Goal: Contribute content: Add original content to the website for others to see

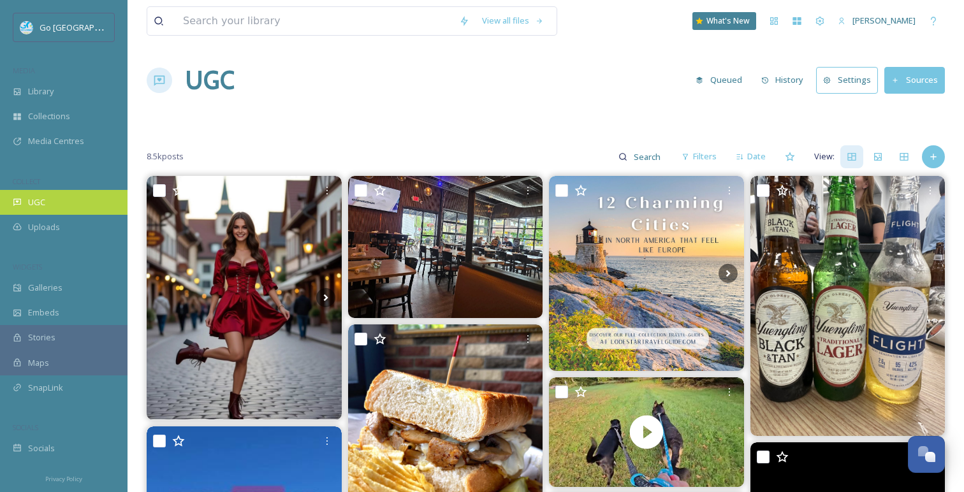
click at [51, 199] on div "UGC" at bounding box center [64, 202] width 128 height 25
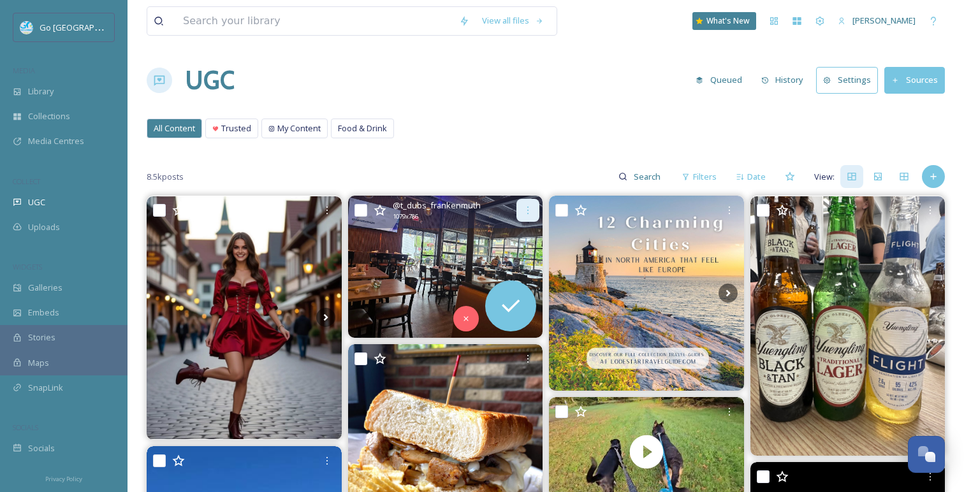
click at [529, 212] on icon at bounding box center [528, 210] width 10 height 10
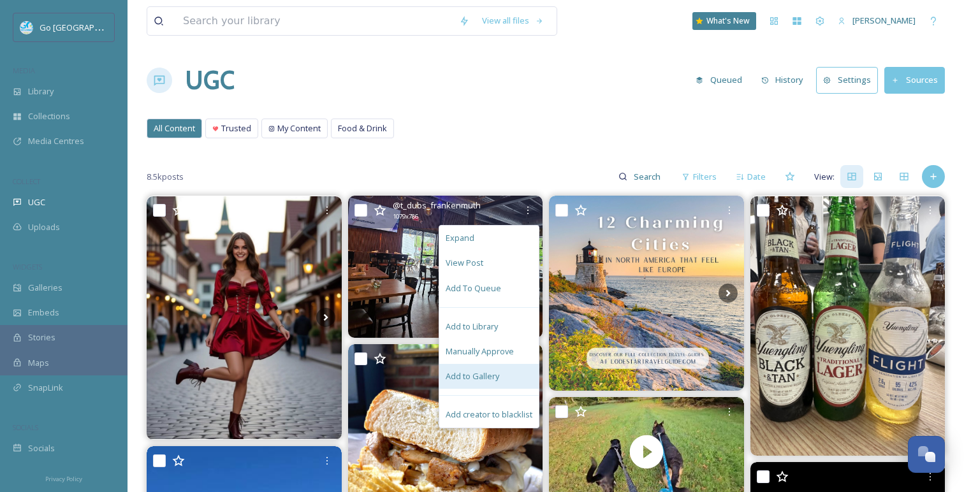
click at [480, 377] on span "Add to Gallery" at bounding box center [473, 377] width 54 height 12
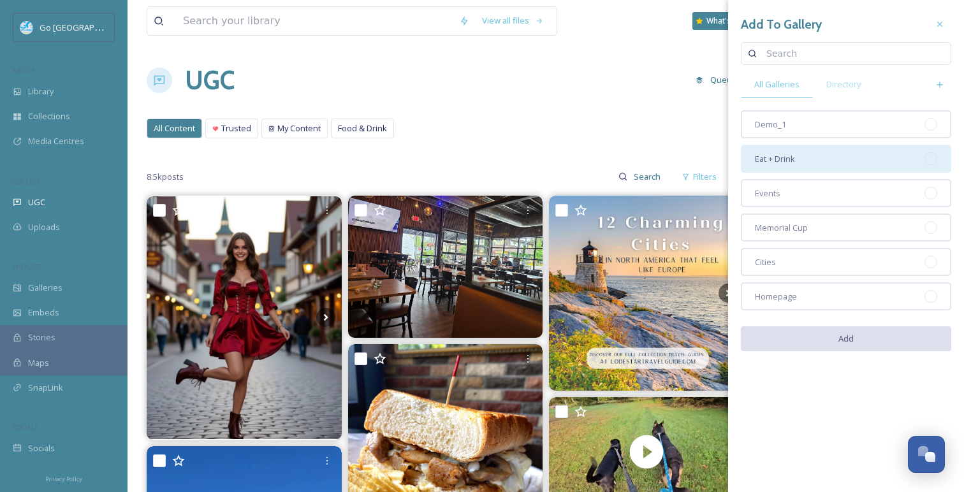
click at [878, 152] on div "Eat + Drink" at bounding box center [846, 159] width 210 height 28
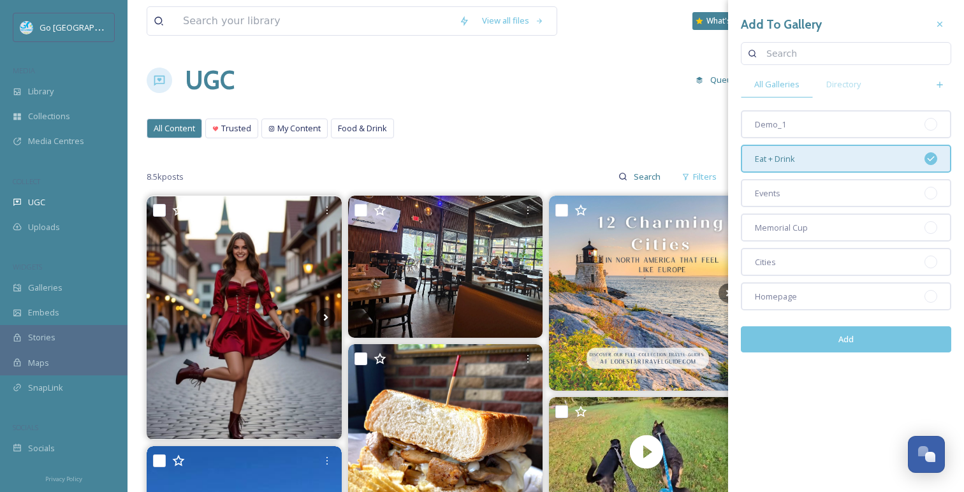
click at [927, 343] on button "Add" at bounding box center [846, 340] width 210 height 26
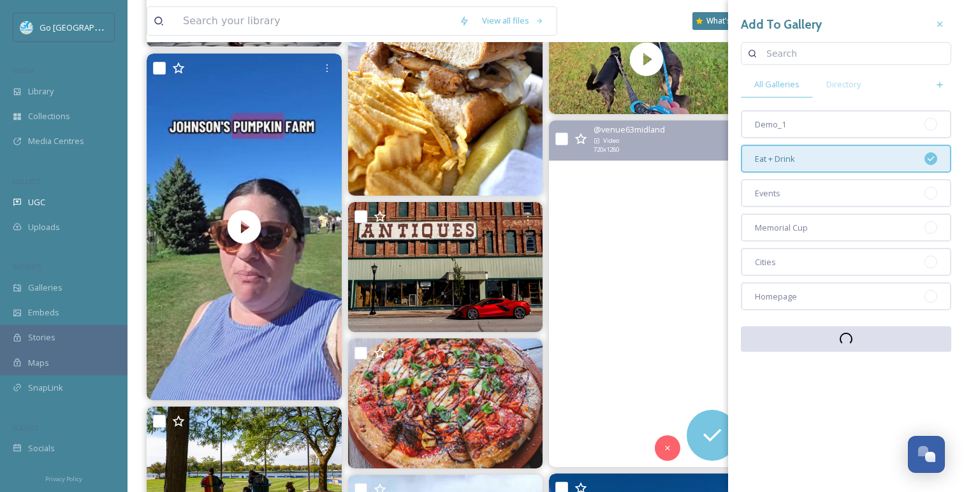
scroll to position [369, 0]
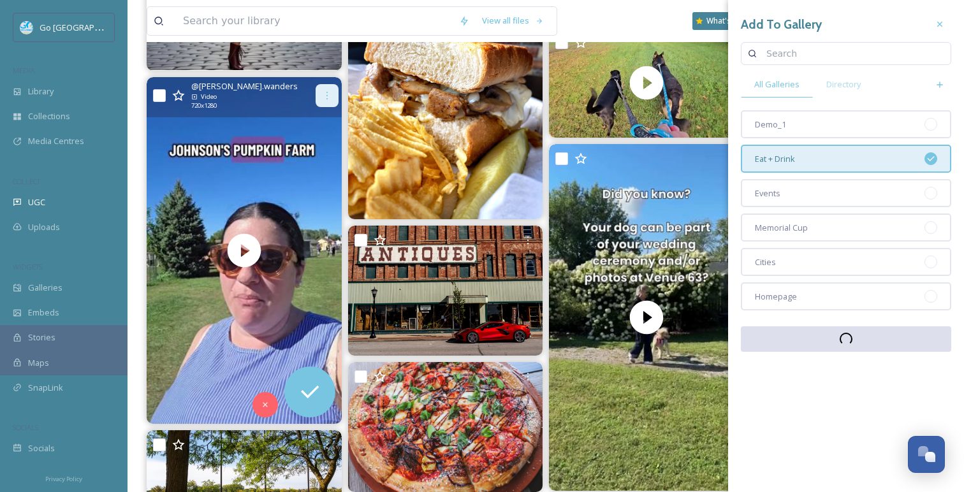
click at [334, 93] on div at bounding box center [327, 95] width 23 height 23
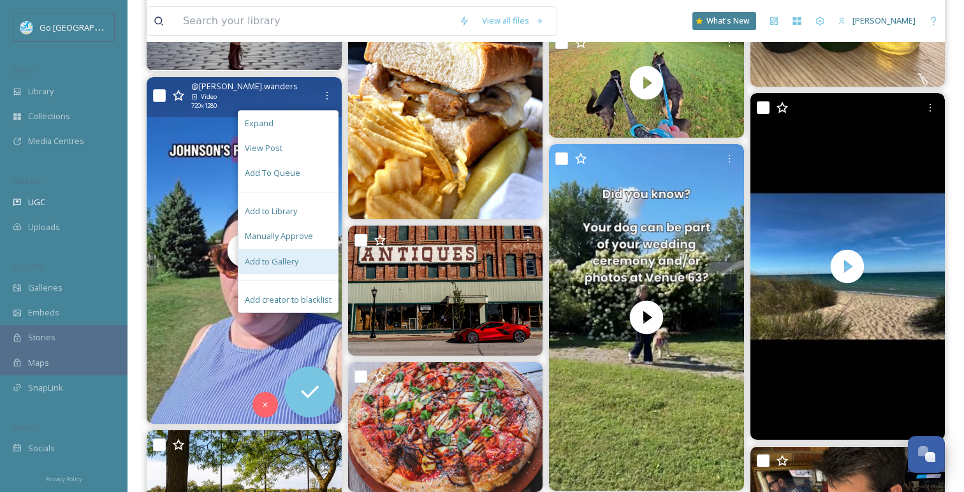
click at [281, 268] on div "Add to Gallery" at bounding box center [289, 261] width 100 height 25
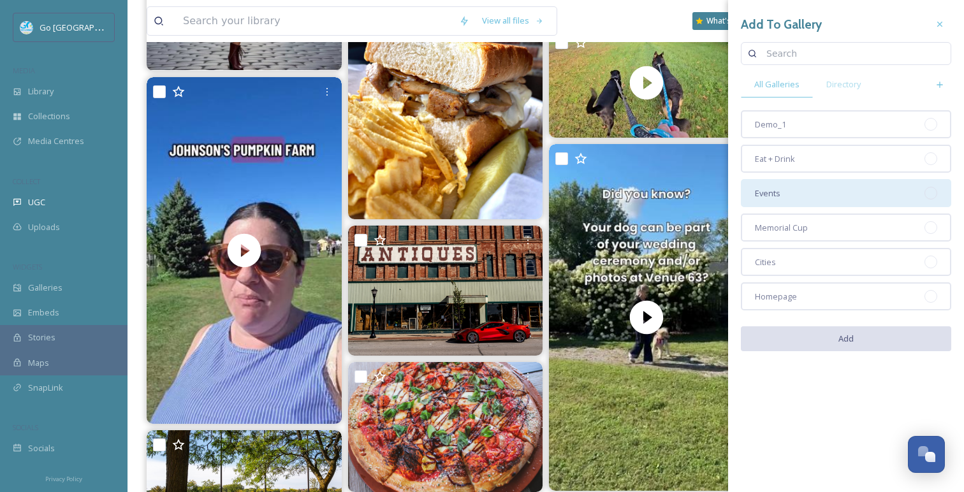
click at [827, 196] on div "Events" at bounding box center [846, 193] width 210 height 28
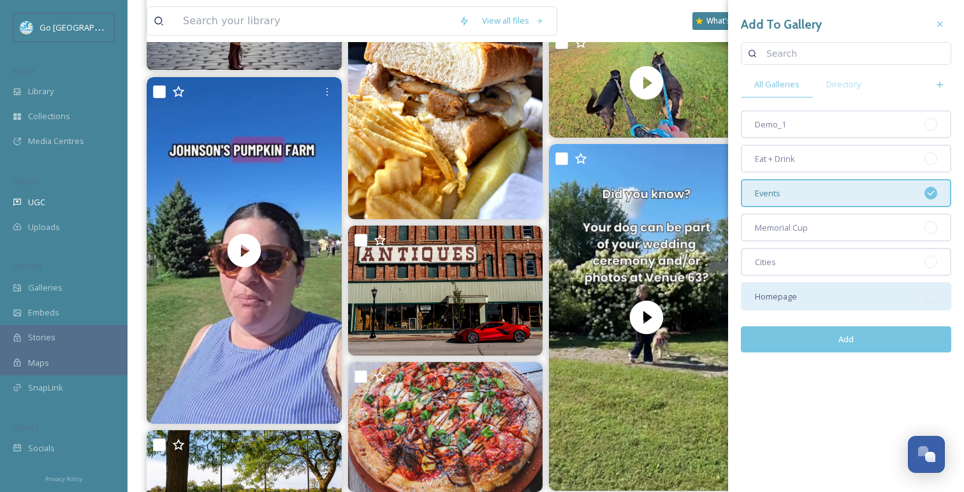
click at [820, 295] on div "Homepage" at bounding box center [846, 297] width 210 height 28
click at [852, 347] on button "Add" at bounding box center [846, 340] width 210 height 26
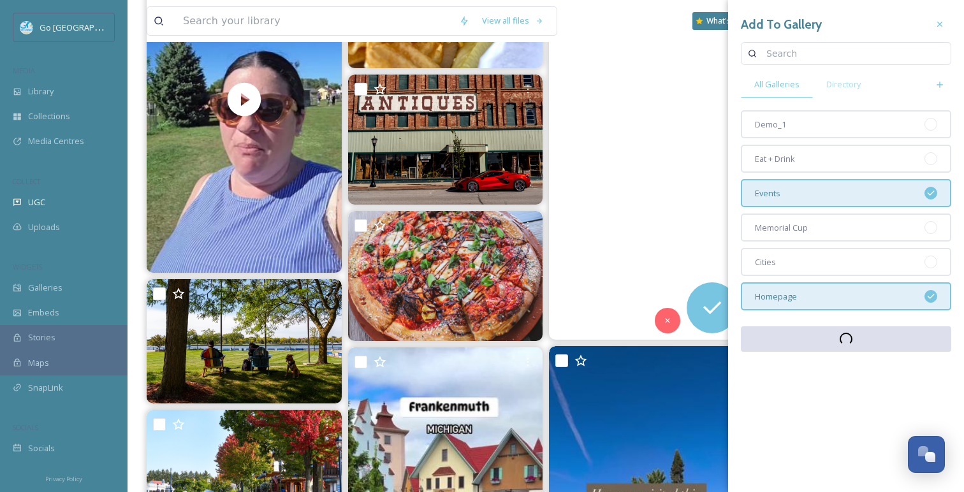
scroll to position [491, 0]
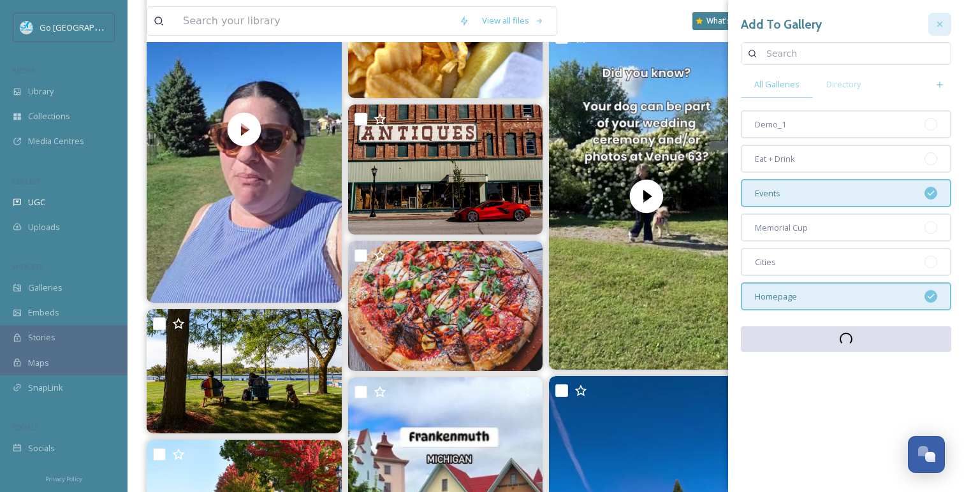
click at [943, 22] on icon at bounding box center [940, 24] width 10 height 10
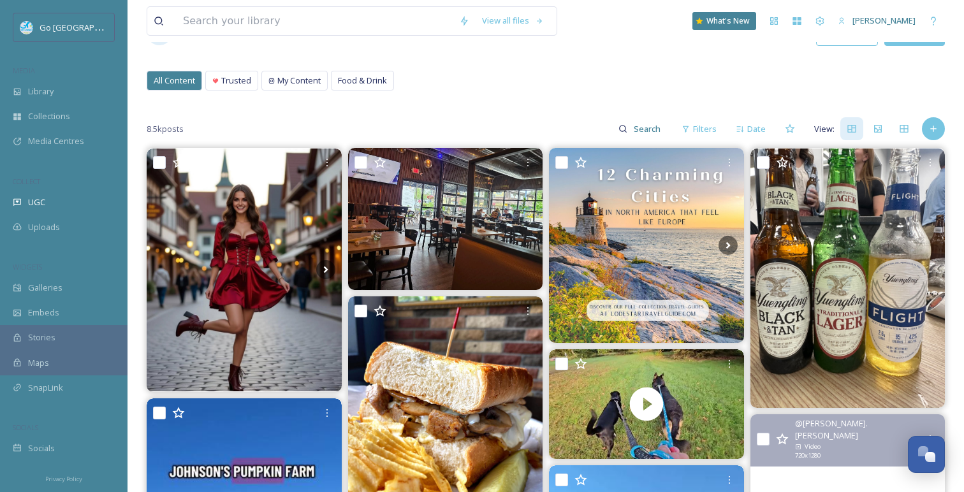
scroll to position [47, 0]
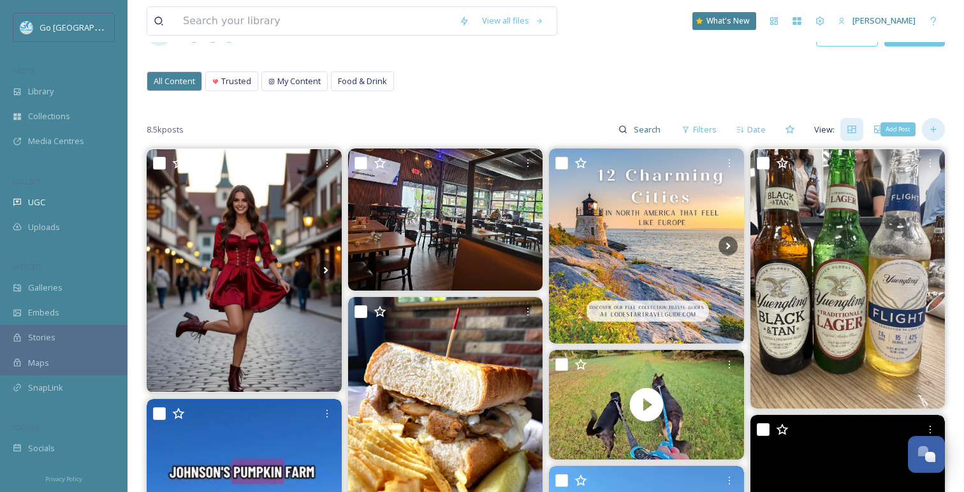
click at [936, 127] on icon at bounding box center [934, 129] width 10 height 10
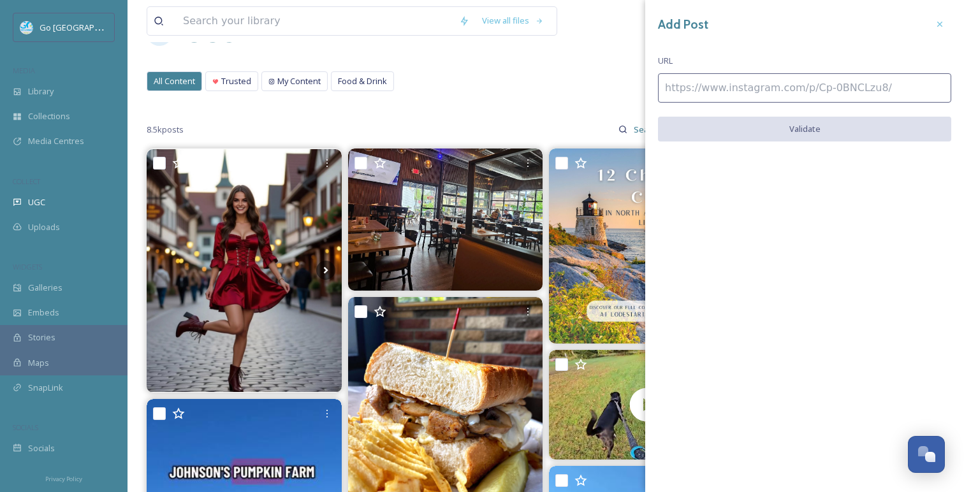
click at [779, 90] on input at bounding box center [804, 87] width 293 height 29
paste input "[URL][DOMAIN_NAME]"
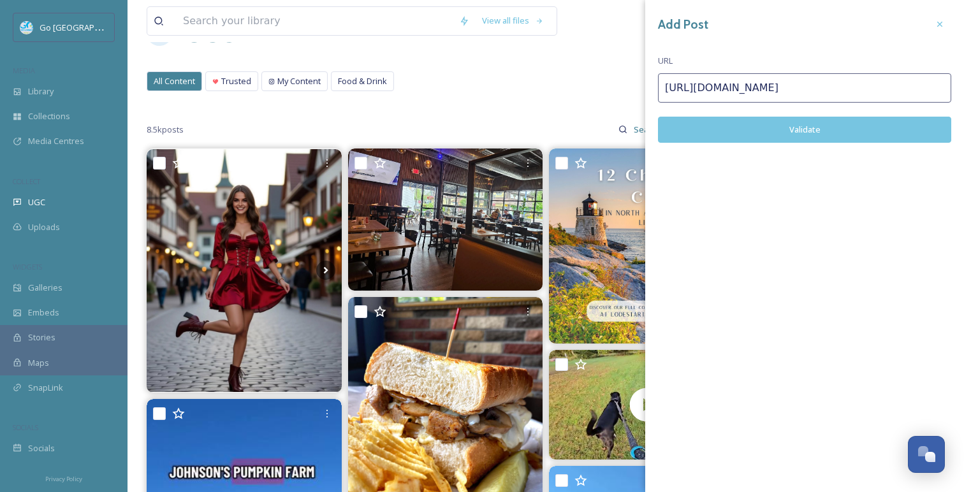
type input "[URL][DOMAIN_NAME]"
click at [851, 124] on button "Validate" at bounding box center [804, 130] width 293 height 26
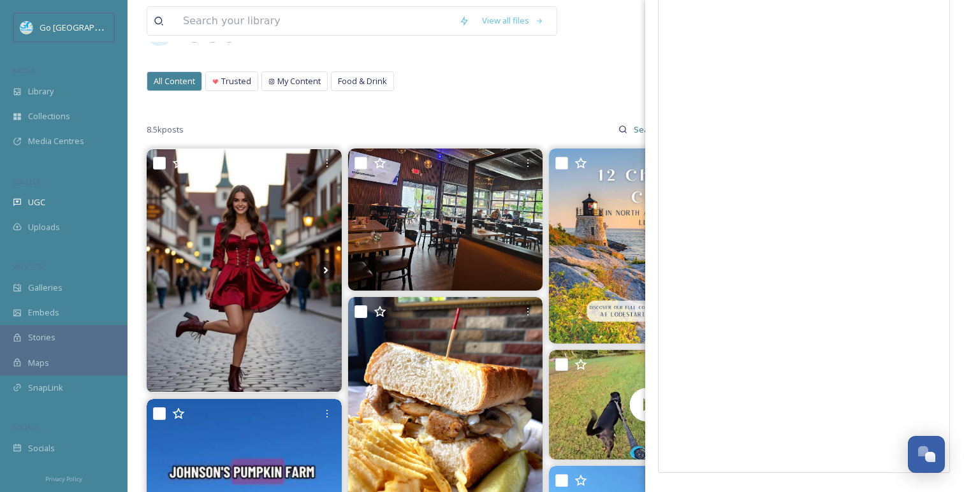
scroll to position [0, 0]
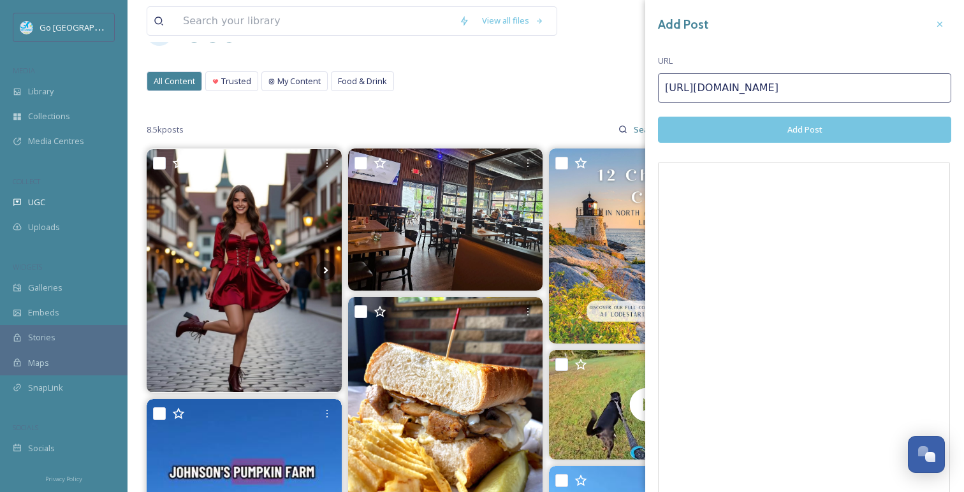
click at [811, 122] on button "Add Post" at bounding box center [804, 130] width 293 height 26
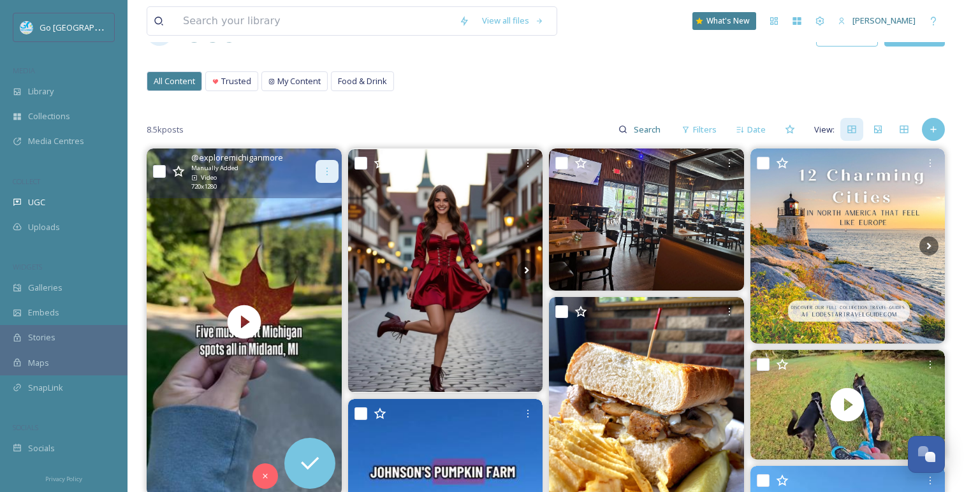
click at [326, 175] on icon at bounding box center [327, 171] width 10 height 10
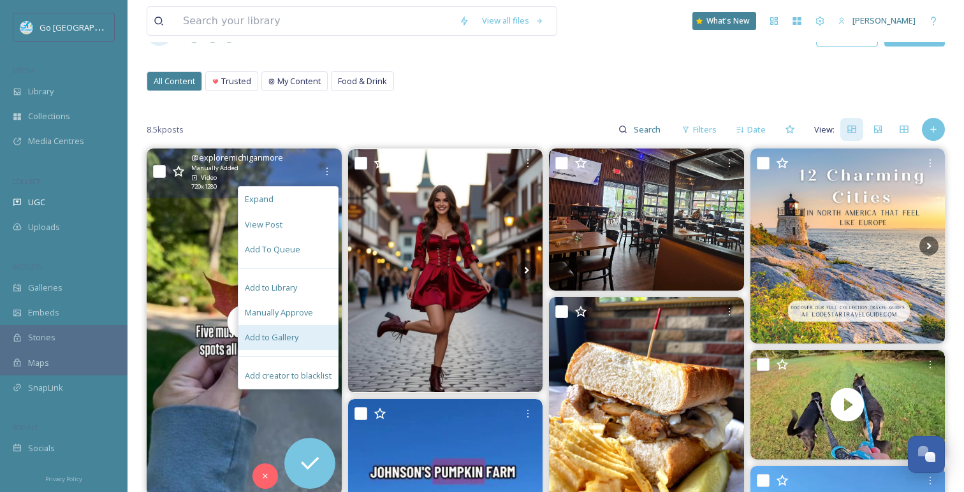
click at [298, 340] on div "Add to Gallery" at bounding box center [289, 337] width 100 height 25
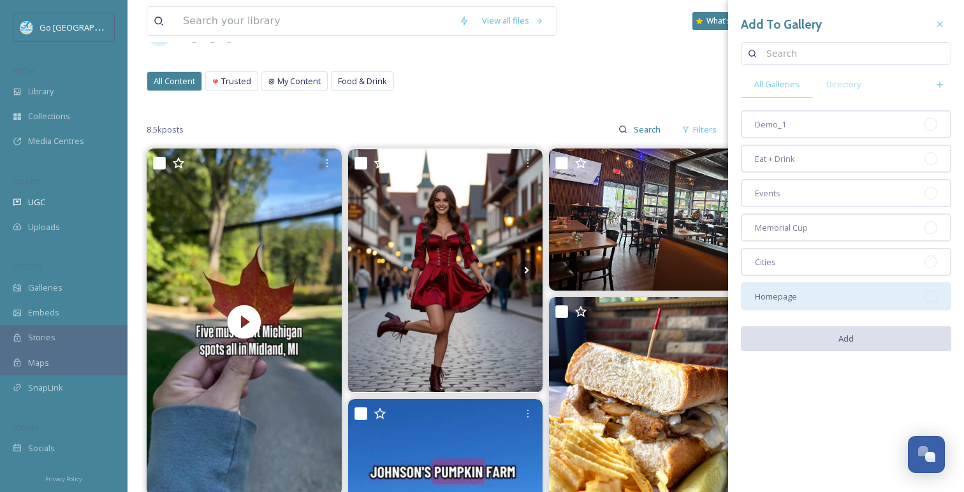
click at [809, 294] on div "Homepage" at bounding box center [846, 297] width 210 height 28
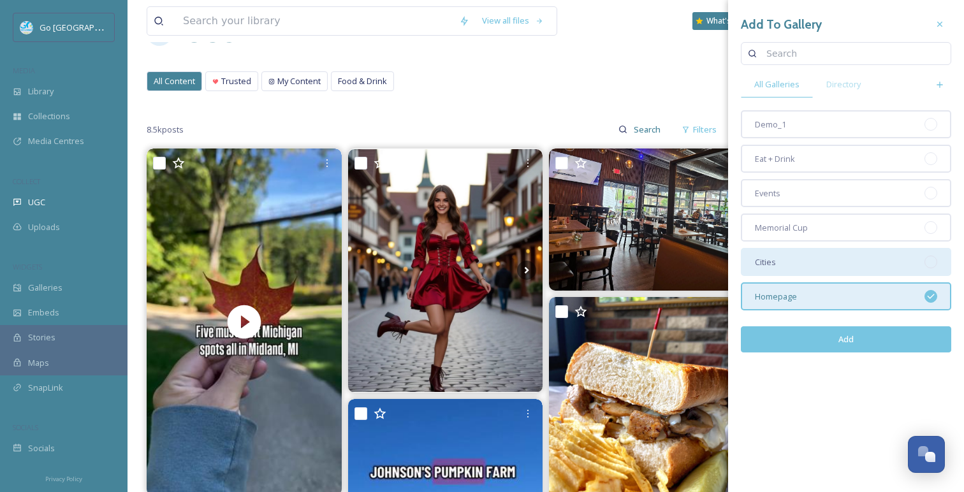
click at [829, 265] on div "Cities" at bounding box center [846, 262] width 210 height 28
click at [862, 343] on button "Add" at bounding box center [846, 340] width 210 height 26
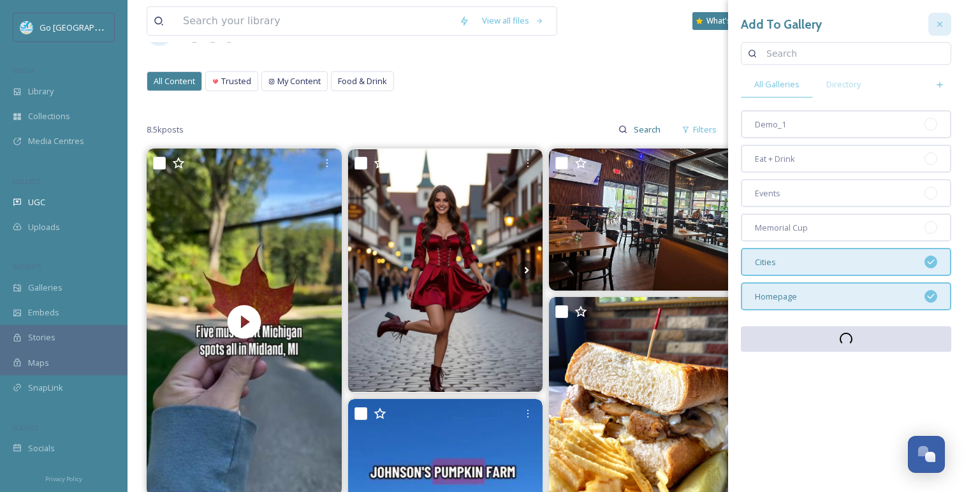
click at [941, 27] on icon at bounding box center [940, 24] width 10 height 10
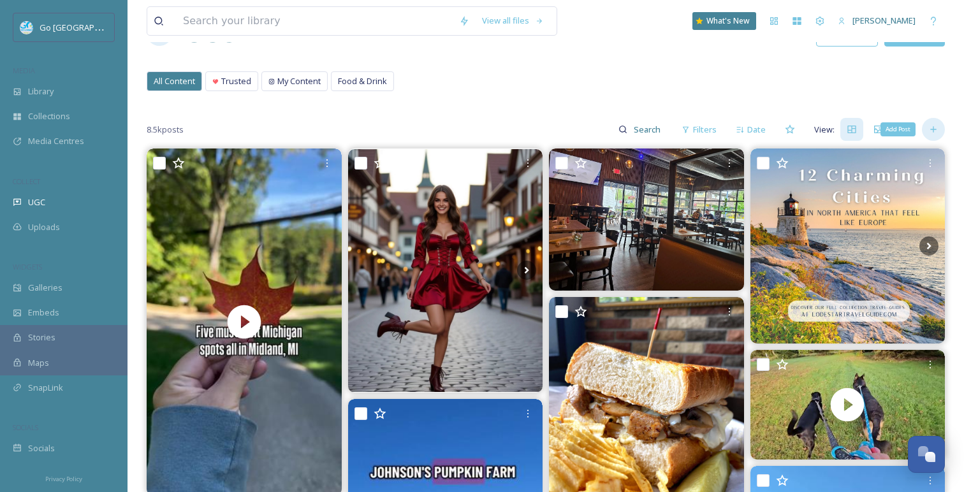
click at [931, 129] on icon at bounding box center [934, 129] width 10 height 10
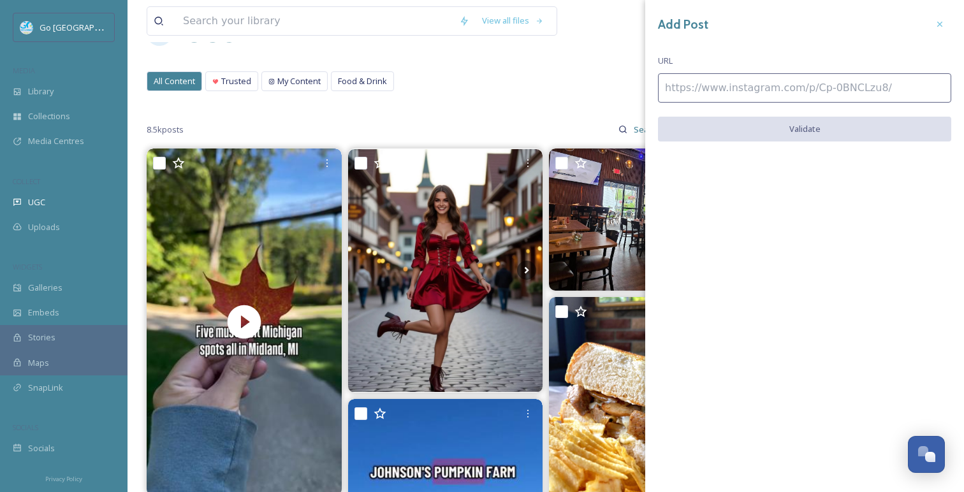
click at [813, 88] on input at bounding box center [804, 87] width 293 height 29
paste input "[URL][DOMAIN_NAME]"
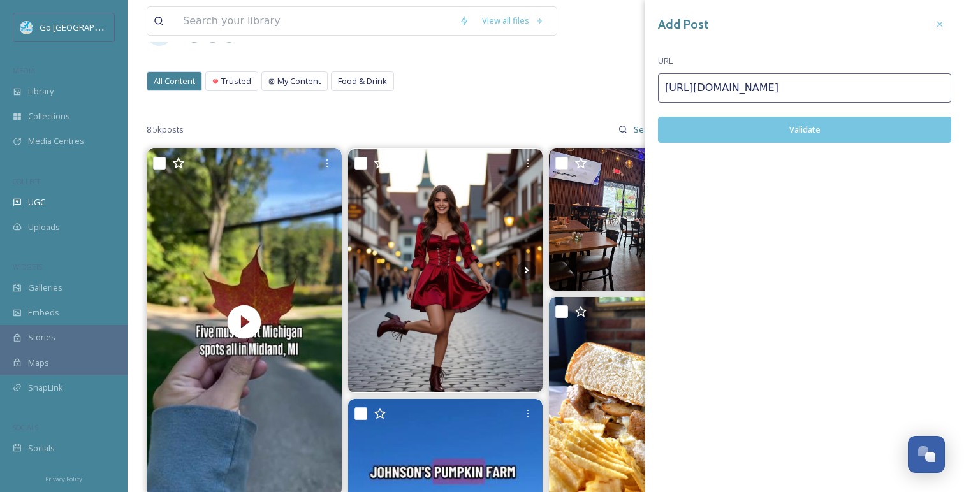
type input "[URL][DOMAIN_NAME]"
click at [801, 127] on button "Validate" at bounding box center [804, 130] width 293 height 26
click at [820, 134] on button "Add Post" at bounding box center [804, 130] width 293 height 26
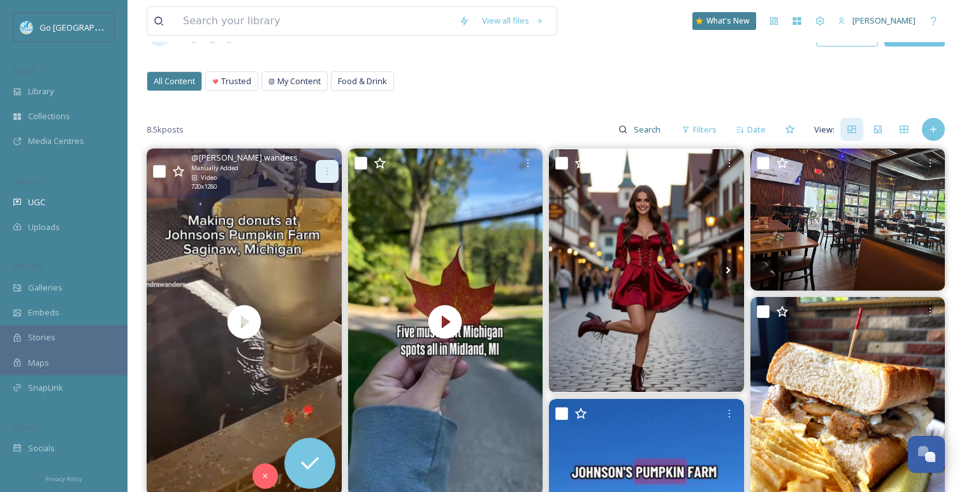
click at [326, 173] on icon at bounding box center [327, 171] width 10 height 10
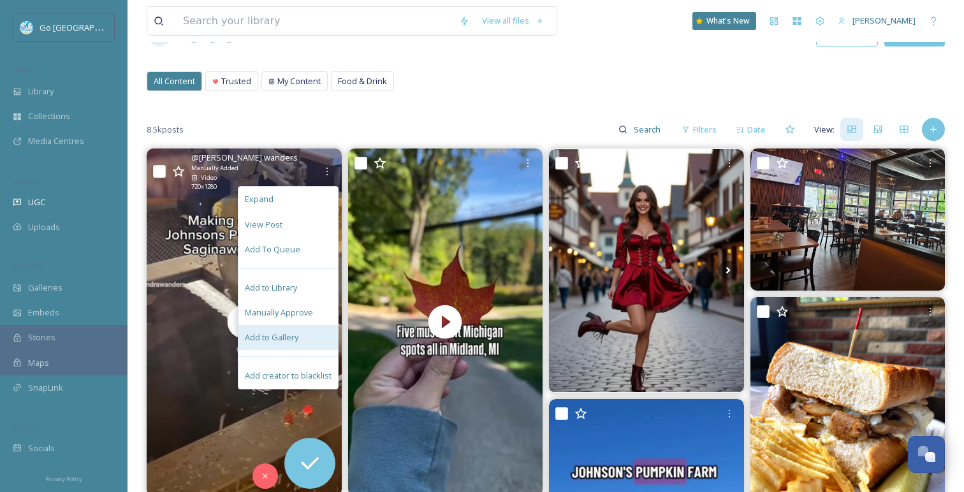
click at [289, 337] on span "Add to Gallery" at bounding box center [272, 338] width 54 height 12
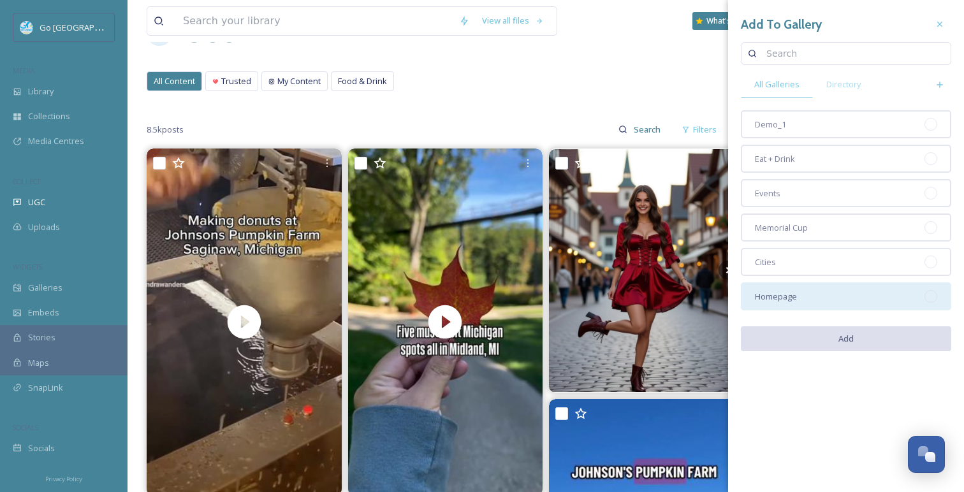
click at [859, 297] on div "Homepage" at bounding box center [846, 297] width 210 height 28
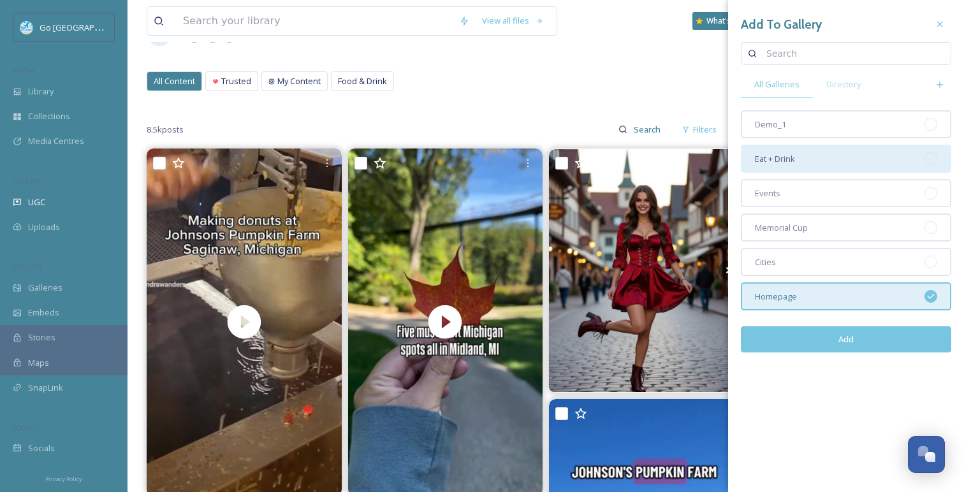
click at [866, 165] on div "Eat + Drink" at bounding box center [846, 159] width 210 height 28
click at [830, 343] on button "Add" at bounding box center [846, 340] width 210 height 26
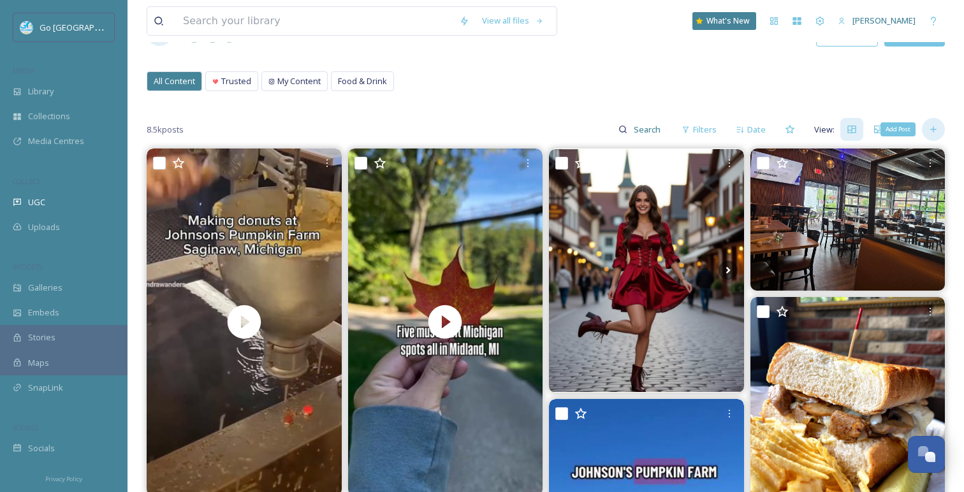
click at [936, 131] on icon at bounding box center [934, 129] width 10 height 10
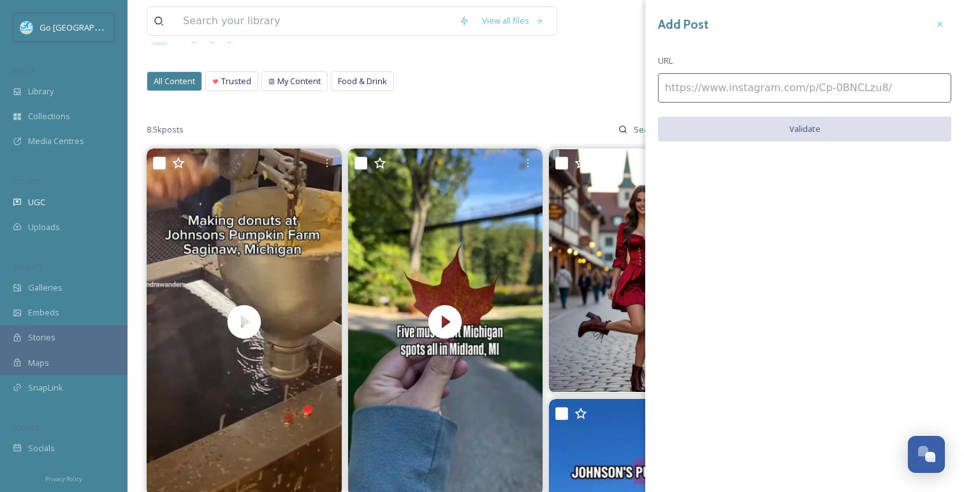
click at [819, 82] on input at bounding box center [804, 87] width 293 height 29
paste input "[URL][DOMAIN_NAME]"
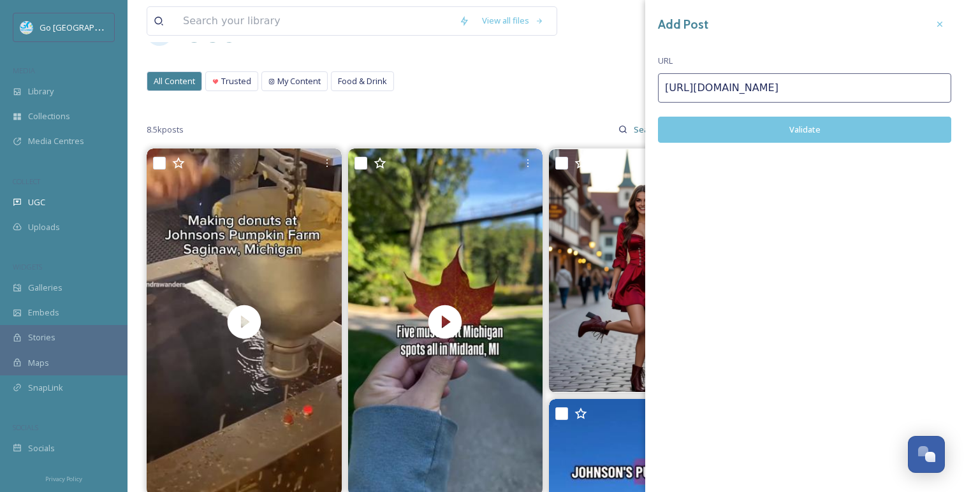
type input "[URL][DOMAIN_NAME]"
click at [811, 125] on button "Validate" at bounding box center [804, 130] width 293 height 26
click at [822, 135] on button "Add Post" at bounding box center [804, 130] width 293 height 26
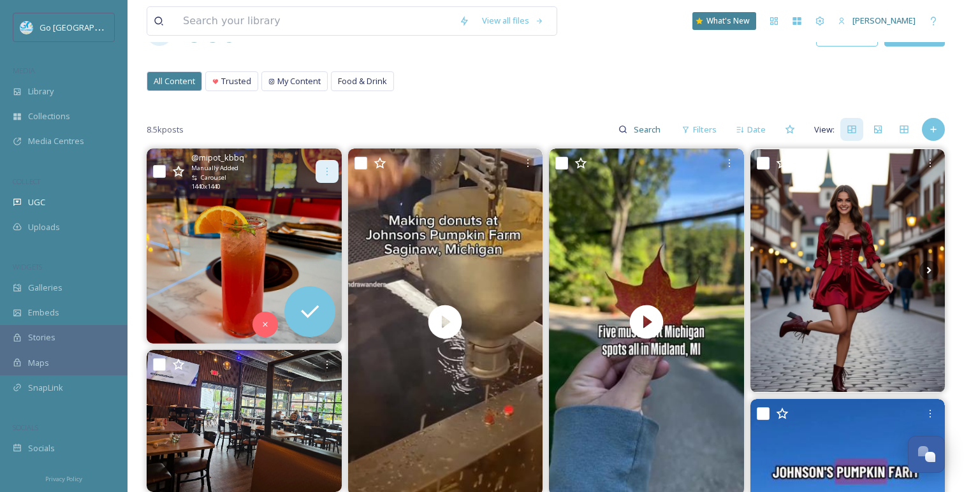
click at [322, 172] on icon at bounding box center [327, 171] width 10 height 10
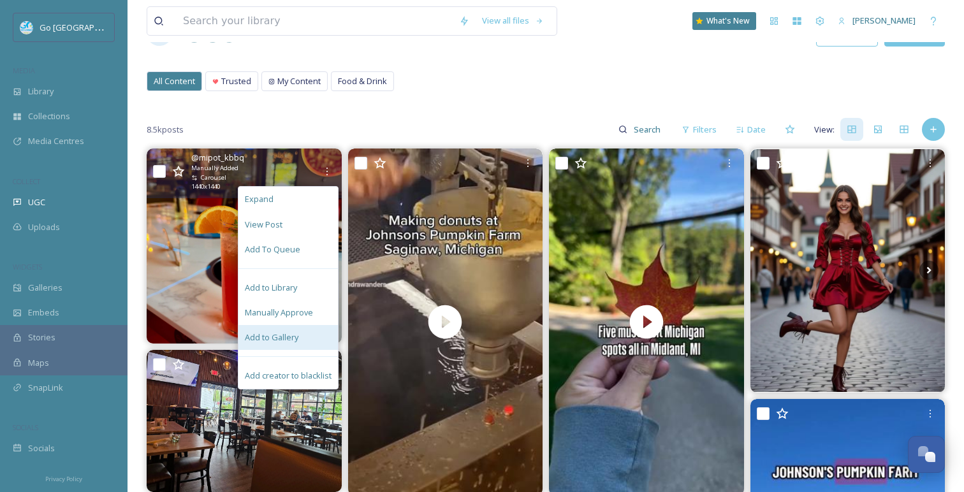
click at [310, 337] on div "Add to Gallery" at bounding box center [289, 337] width 100 height 25
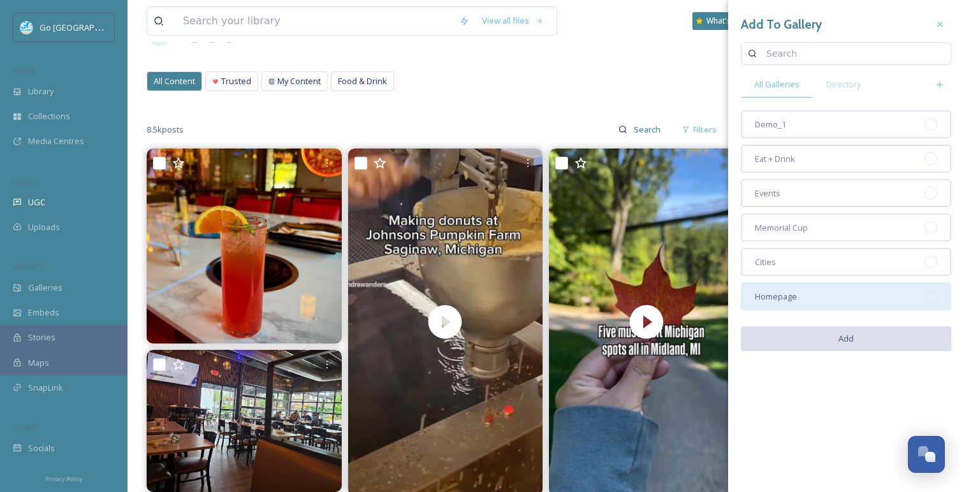
click at [802, 290] on div "Homepage" at bounding box center [846, 297] width 210 height 28
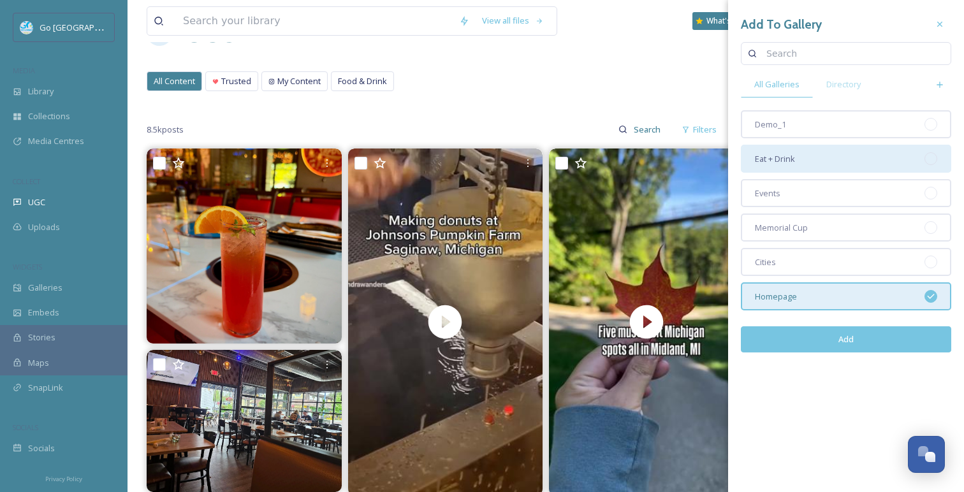
click at [821, 157] on div "Eat + Drink" at bounding box center [846, 159] width 210 height 28
click at [806, 341] on button "Add" at bounding box center [846, 340] width 210 height 26
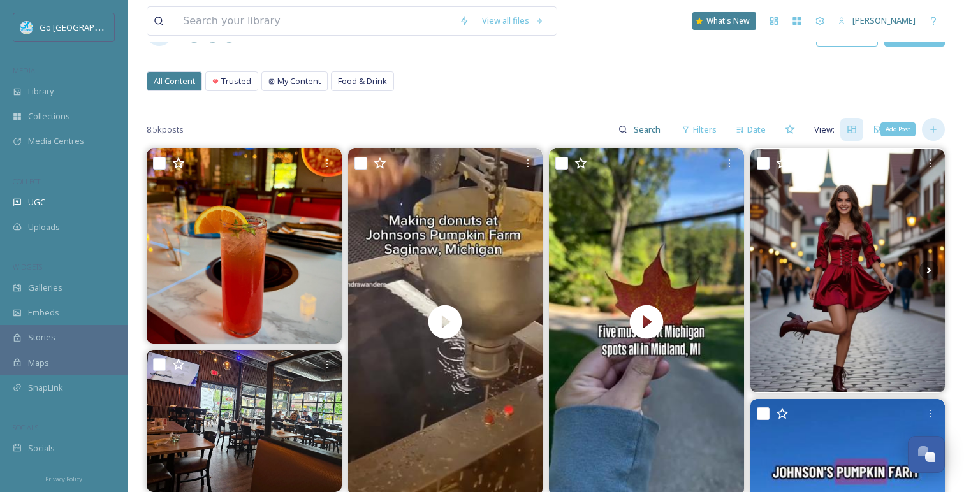
click at [937, 133] on icon at bounding box center [934, 129] width 10 height 10
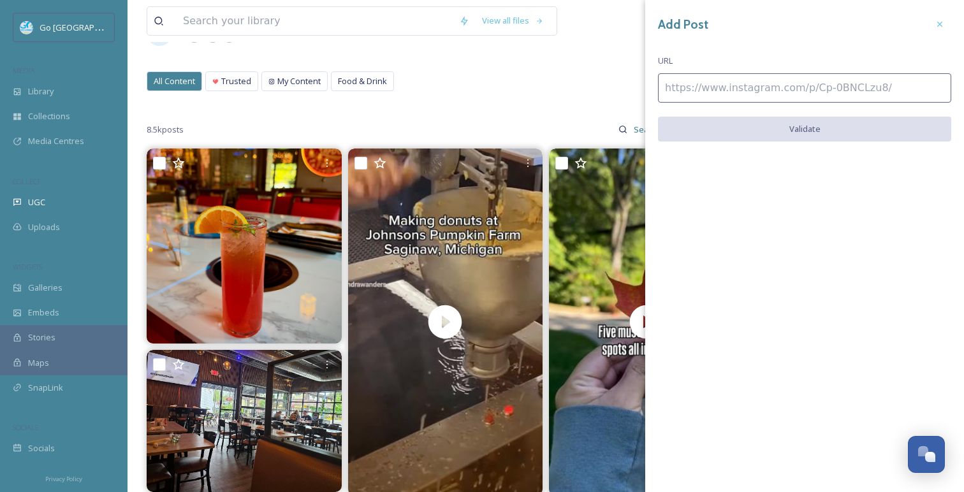
click at [788, 75] on input at bounding box center [804, 87] width 293 height 29
paste input "[URL][DOMAIN_NAME]"
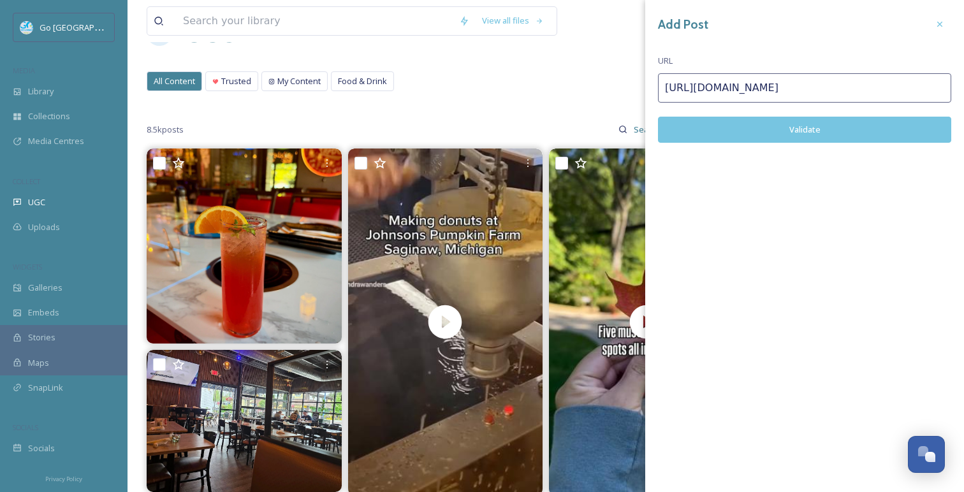
type input "[URL][DOMAIN_NAME]"
click at [793, 136] on button "Validate" at bounding box center [804, 130] width 293 height 26
click at [821, 132] on button "Add Post" at bounding box center [804, 130] width 293 height 26
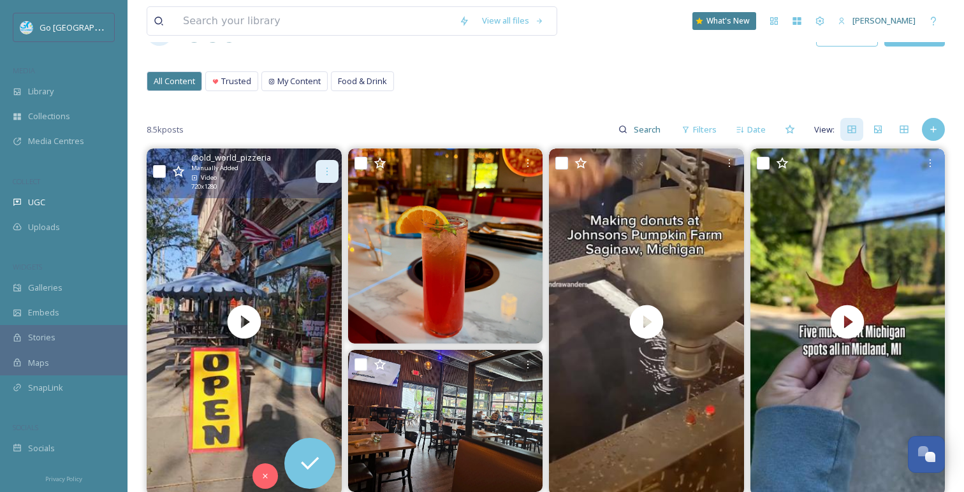
click at [330, 180] on div at bounding box center [327, 171] width 23 height 23
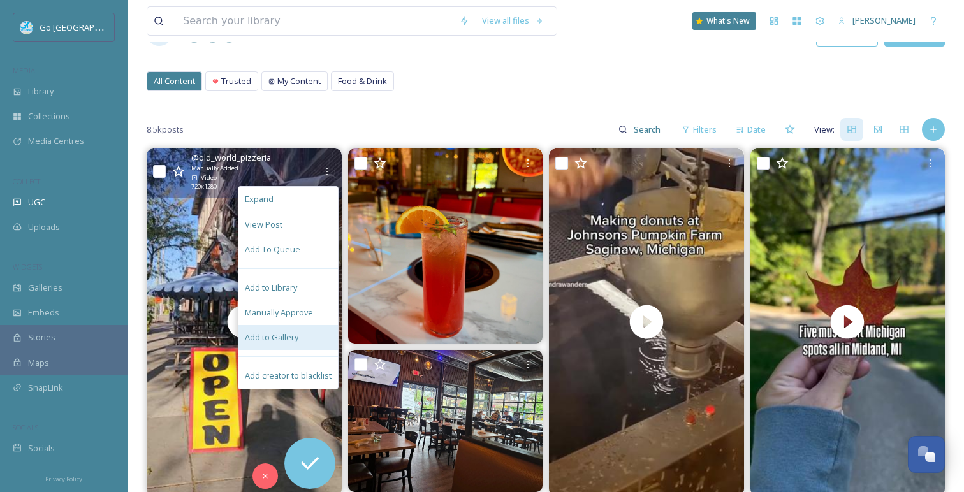
click at [304, 333] on div "Add to Gallery" at bounding box center [289, 337] width 100 height 25
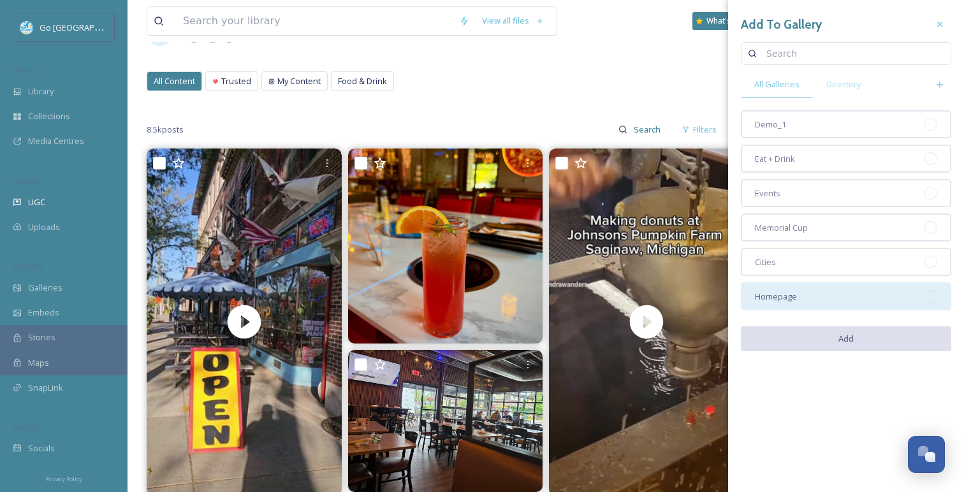
click at [762, 300] on span "Homepage" at bounding box center [776, 297] width 42 height 12
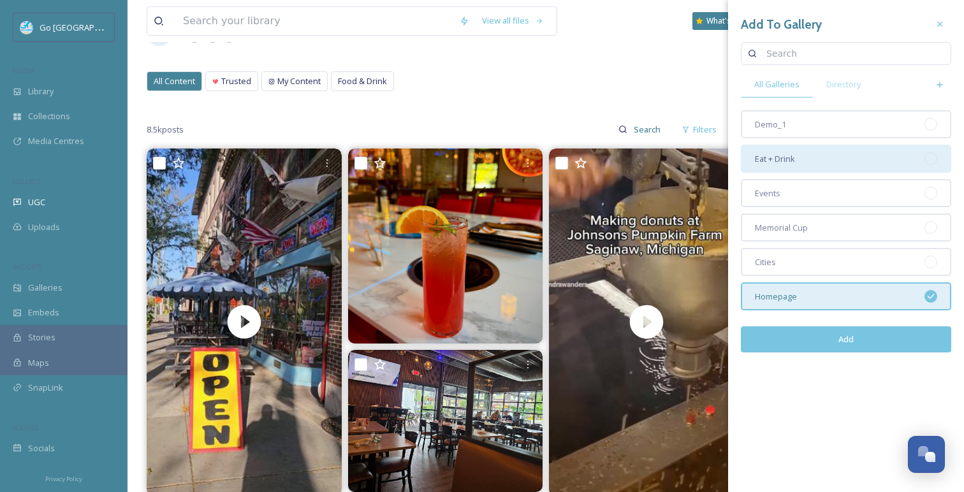
click at [786, 158] on span "Eat + Drink" at bounding box center [775, 159] width 40 height 12
click at [830, 352] on button "Add" at bounding box center [846, 340] width 210 height 26
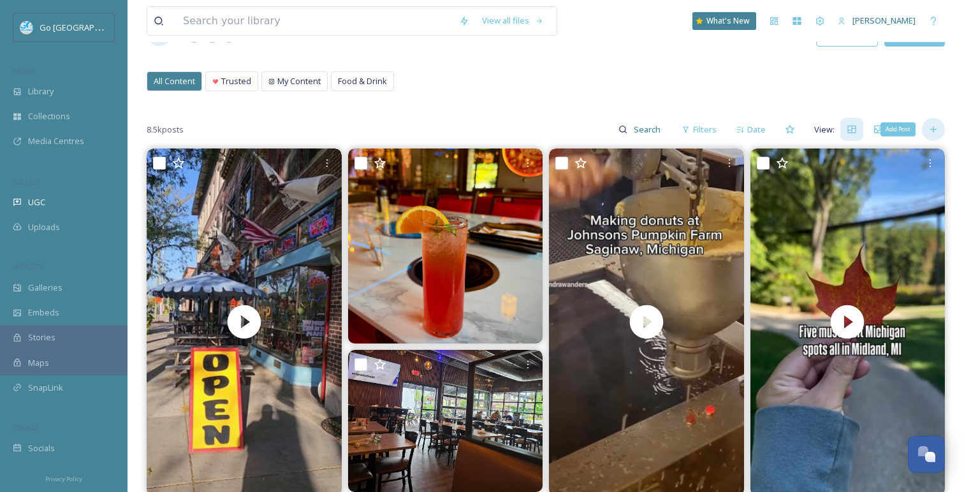
click at [933, 125] on icon at bounding box center [934, 129] width 10 height 10
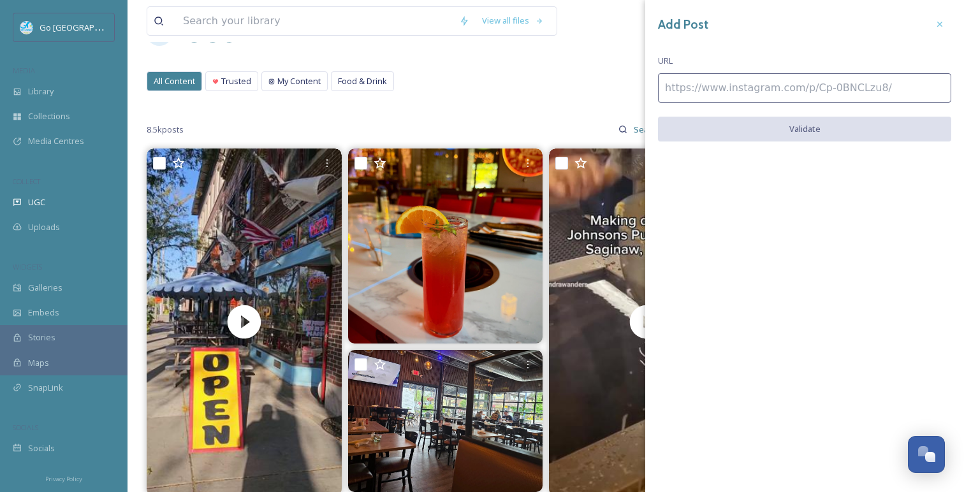
click at [832, 85] on input at bounding box center [804, 87] width 293 height 29
paste input "[URL][DOMAIN_NAME]"
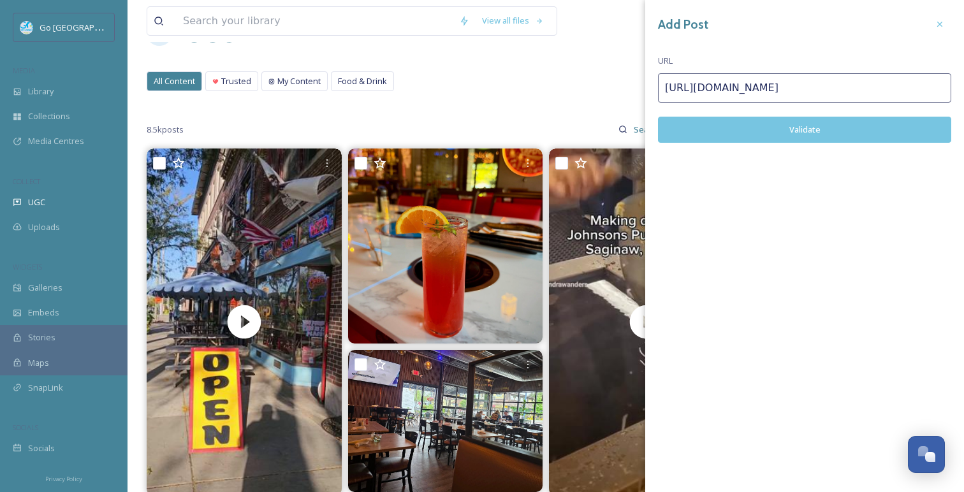
type input "[URL][DOMAIN_NAME]"
click at [825, 140] on button "Validate" at bounding box center [804, 130] width 293 height 26
click at [825, 128] on button "Add Post" at bounding box center [804, 130] width 293 height 26
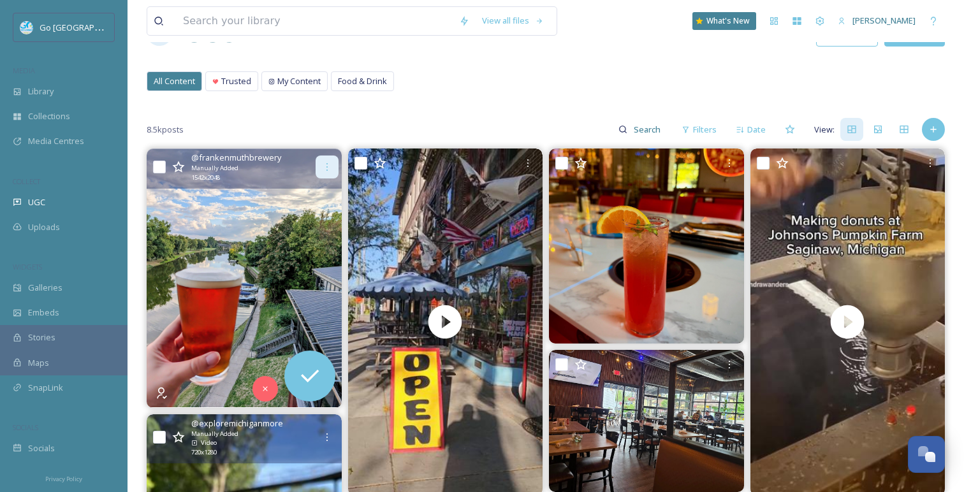
click at [323, 168] on icon at bounding box center [327, 167] width 10 height 10
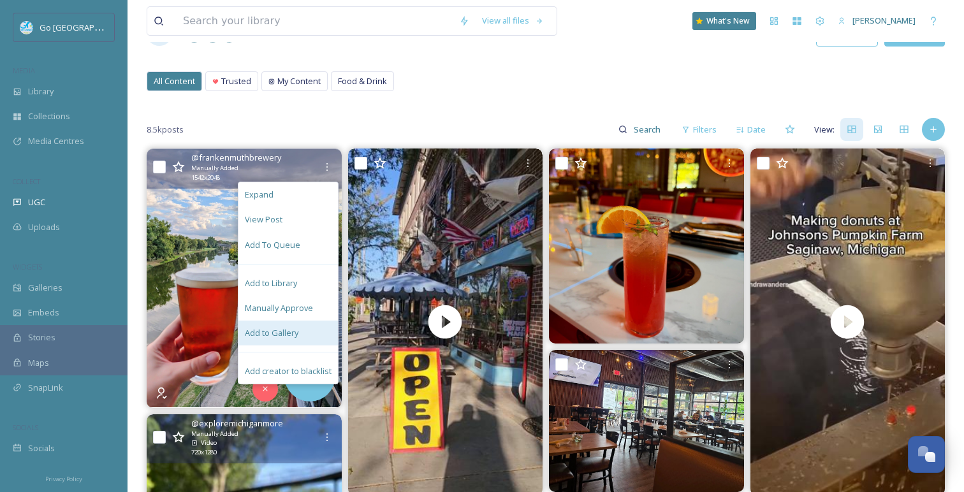
click at [300, 336] on div "Add to Gallery" at bounding box center [289, 333] width 100 height 25
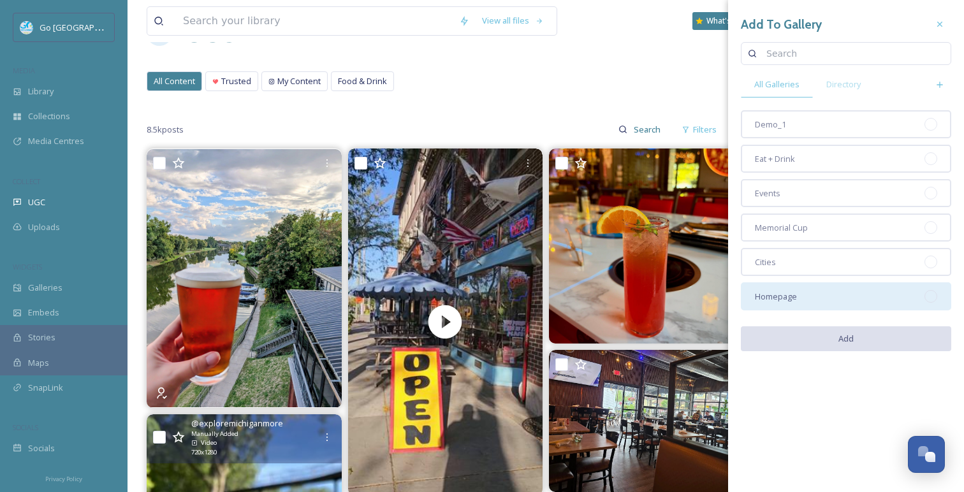
click at [806, 297] on div "Homepage" at bounding box center [846, 297] width 210 height 28
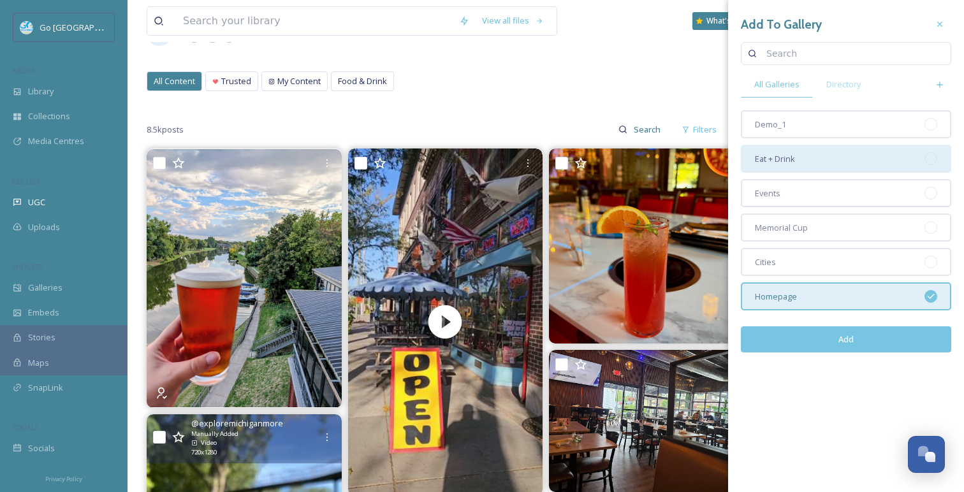
click at [810, 151] on div "Eat + Drink" at bounding box center [846, 159] width 210 height 28
click at [855, 348] on button "Add" at bounding box center [846, 340] width 210 height 26
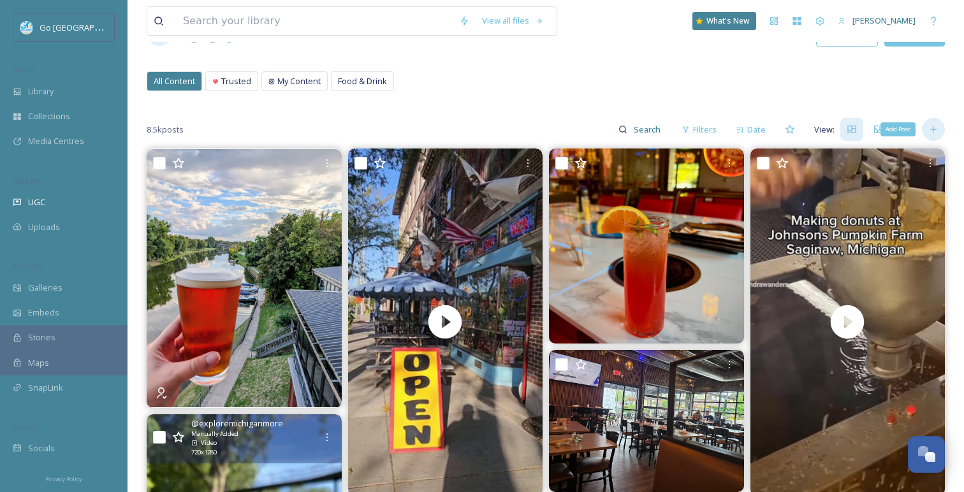
click at [942, 130] on div "Add Post" at bounding box center [933, 129] width 23 height 23
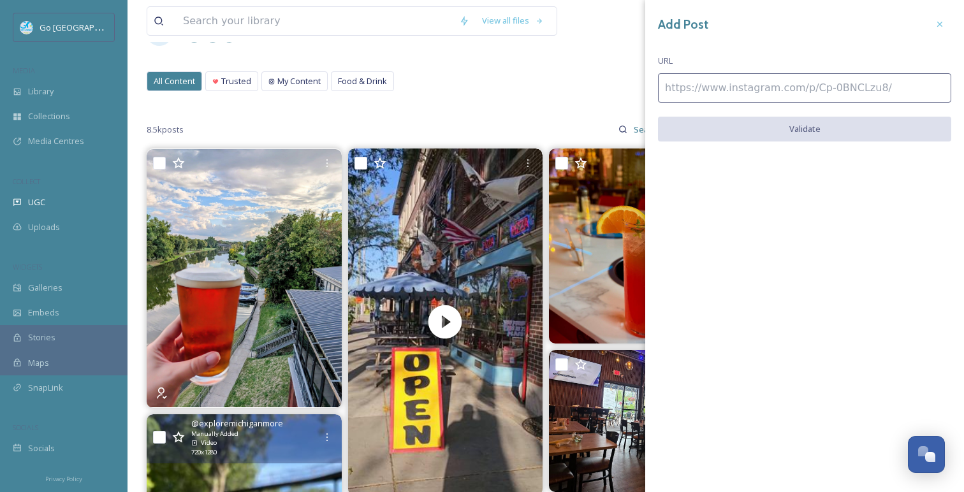
click at [813, 87] on input at bounding box center [804, 87] width 293 height 29
paste input "[URL][DOMAIN_NAME]"
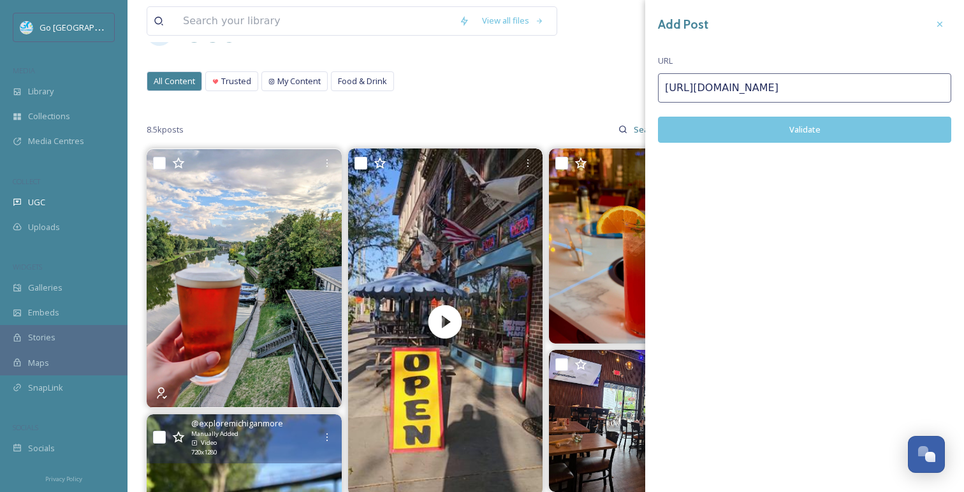
type input "[URL][DOMAIN_NAME]"
click at [767, 136] on button "Validate" at bounding box center [804, 130] width 293 height 26
click at [767, 133] on button "Add Post" at bounding box center [804, 130] width 293 height 26
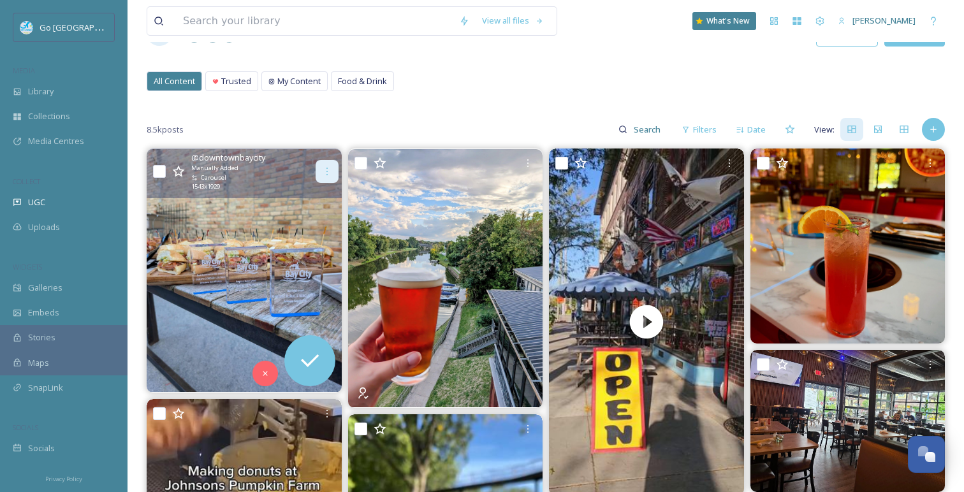
click at [328, 176] on icon at bounding box center [327, 171] width 10 height 10
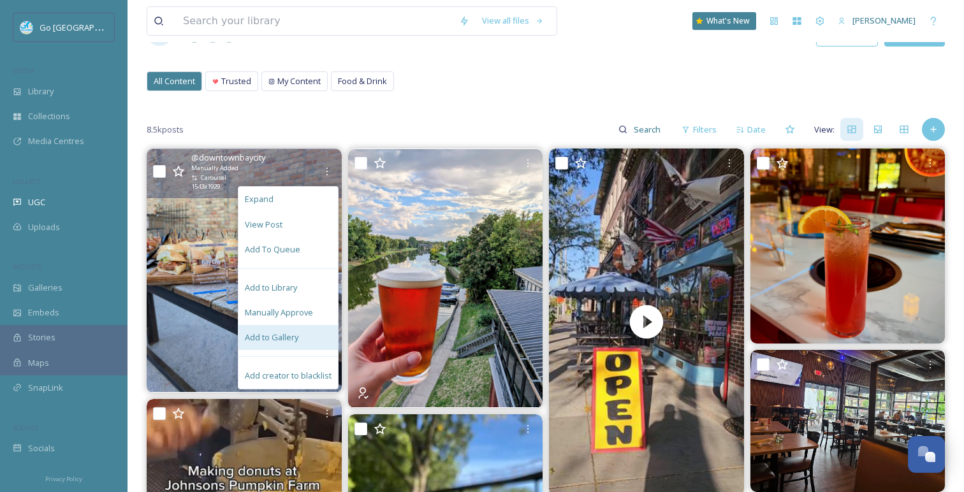
click at [312, 339] on div "Add to Gallery" at bounding box center [289, 337] width 100 height 25
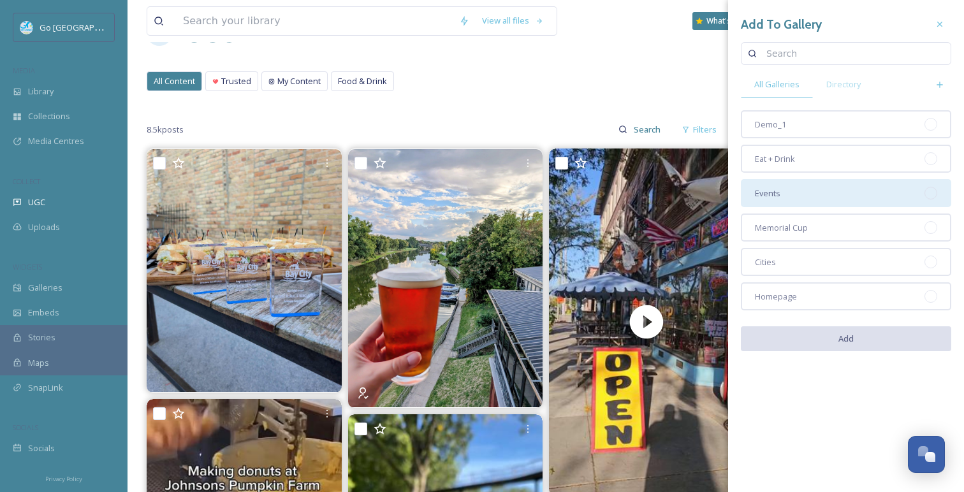
click at [798, 193] on div "Events" at bounding box center [846, 193] width 210 height 28
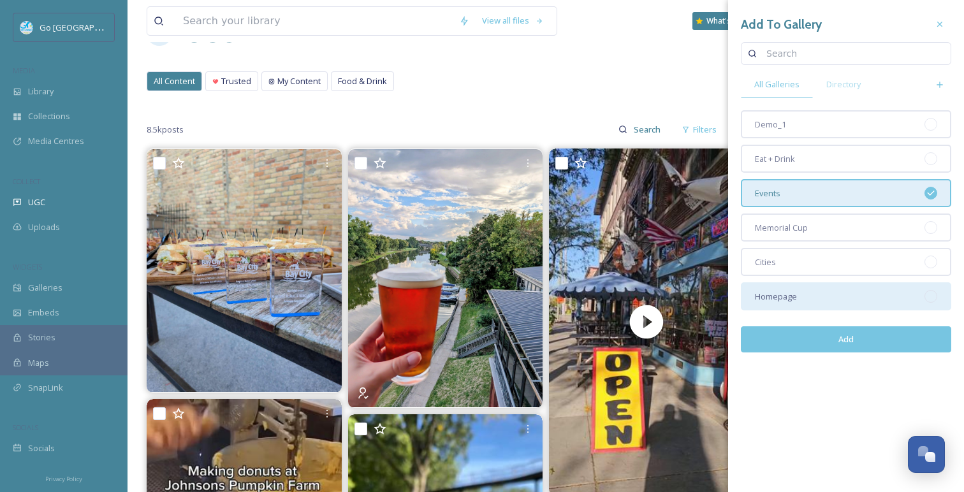
click at [797, 303] on div "Homepage" at bounding box center [846, 297] width 210 height 28
click at [820, 339] on button "Add" at bounding box center [846, 340] width 210 height 26
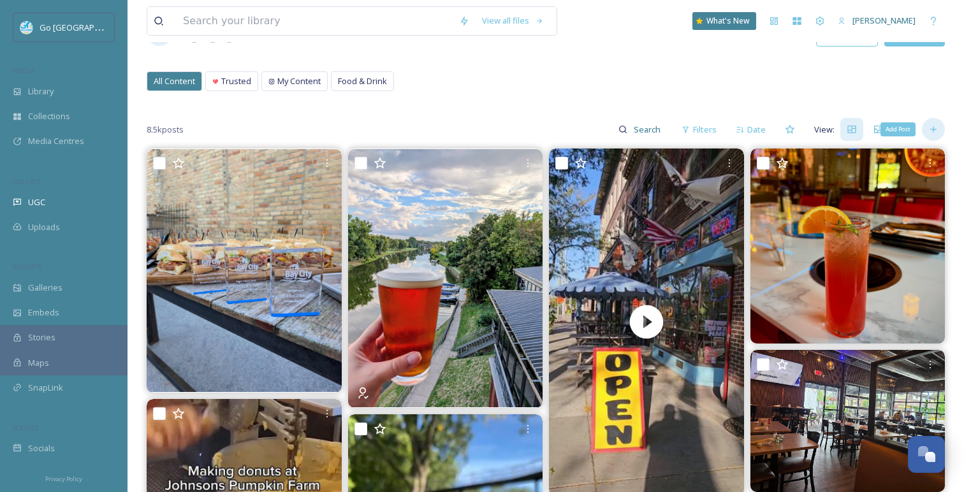
click at [938, 128] on icon at bounding box center [934, 129] width 10 height 10
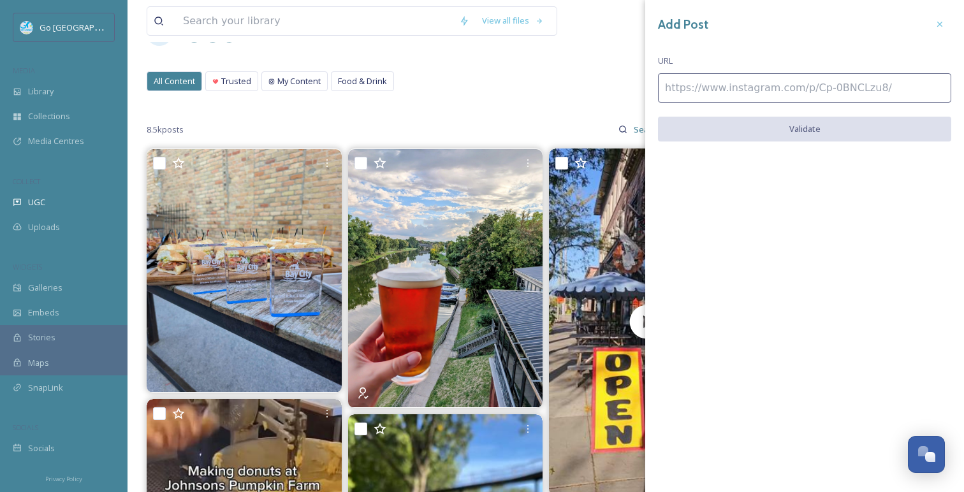
click at [789, 80] on input at bounding box center [804, 87] width 293 height 29
paste input "[URL][DOMAIN_NAME]"
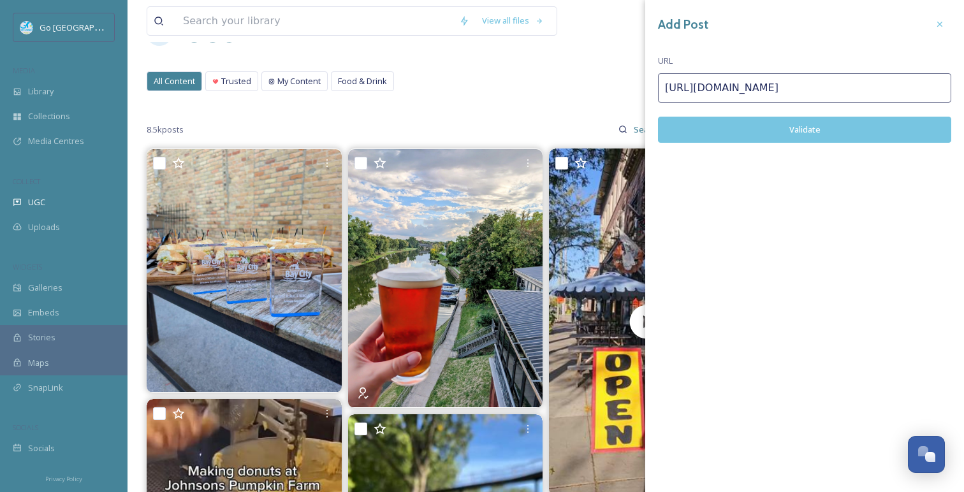
type input "[URL][DOMAIN_NAME]"
click at [728, 133] on button "Validate" at bounding box center [804, 130] width 293 height 26
click at [797, 127] on button "Add Post" at bounding box center [804, 130] width 293 height 26
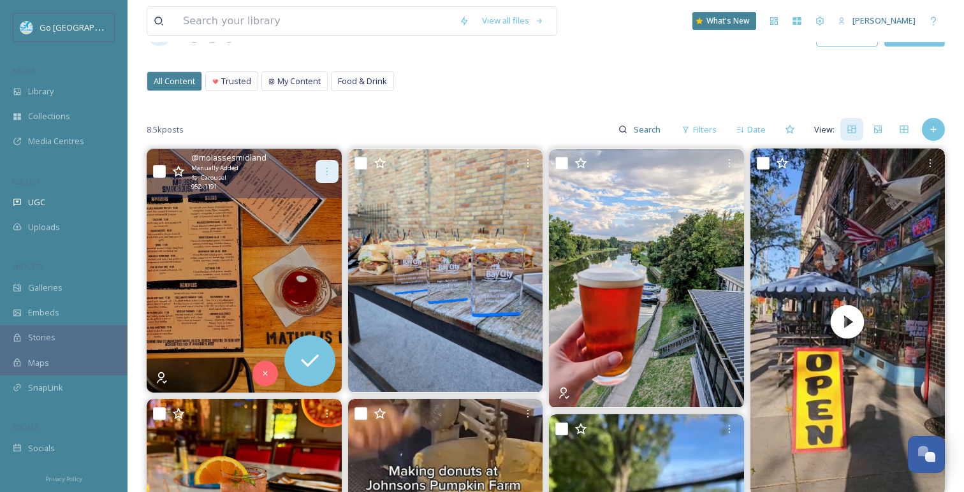
click at [325, 166] on div at bounding box center [327, 171] width 23 height 23
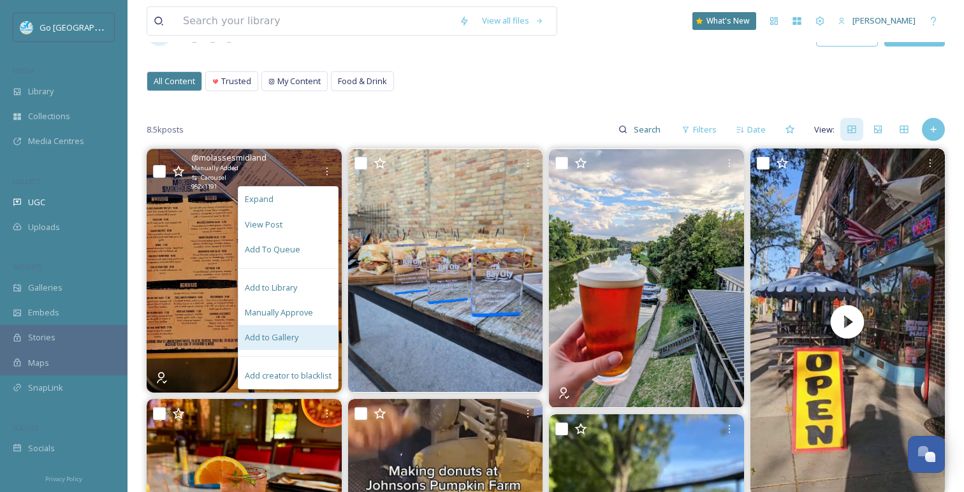
click at [296, 337] on span "Add to Gallery" at bounding box center [272, 338] width 54 height 12
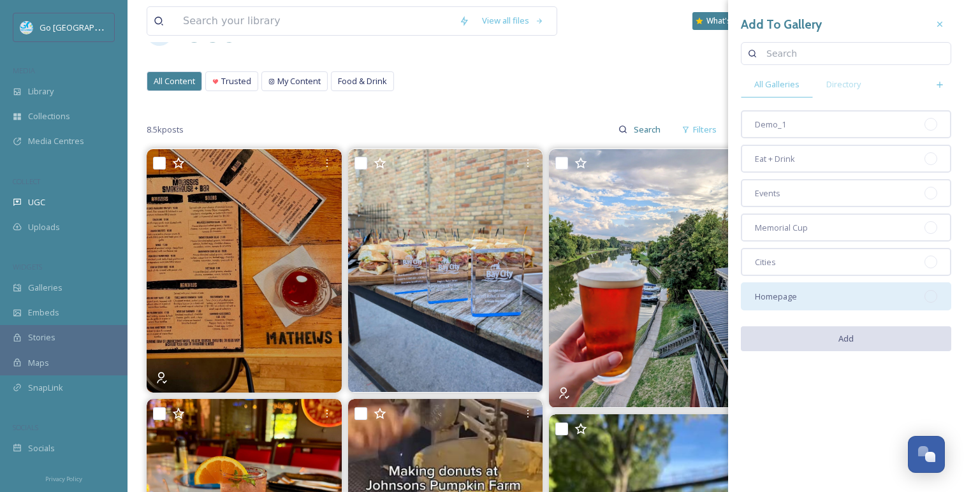
click at [780, 302] on span "Homepage" at bounding box center [776, 297] width 42 height 12
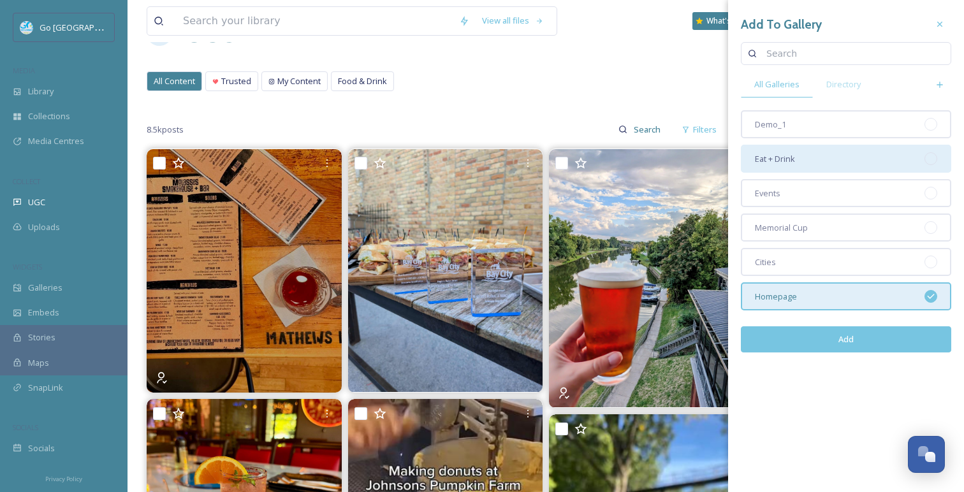
click at [786, 163] on span "Eat + Drink" at bounding box center [775, 159] width 40 height 12
click at [782, 339] on button "Add" at bounding box center [846, 340] width 210 height 26
